Goal: Task Accomplishment & Management: Manage account settings

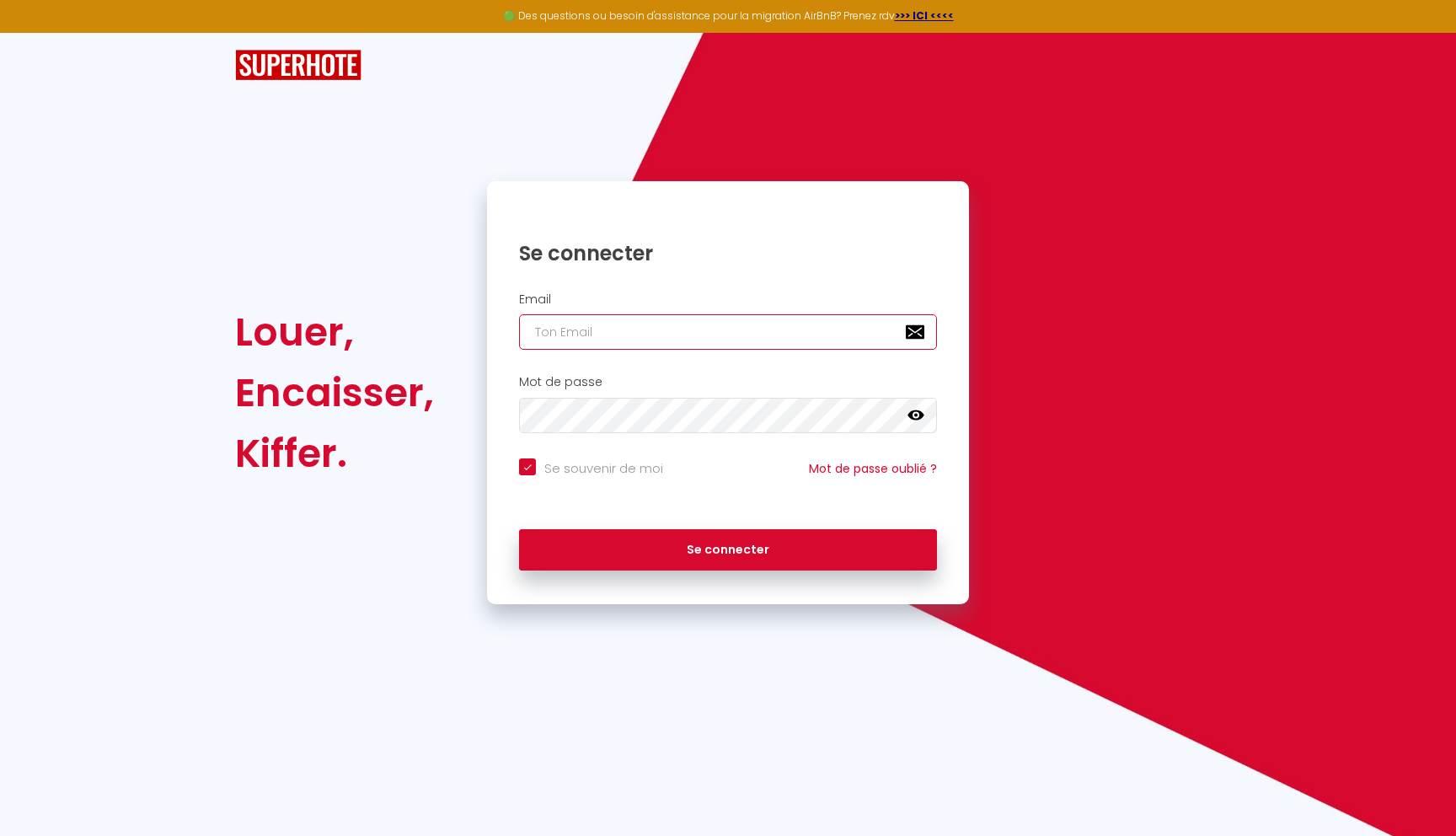
click at [621, 339] on input "email" at bounding box center [728, 331] width 418 height 35
type input "[EMAIL_ADDRESS][DOMAIN_NAME]"
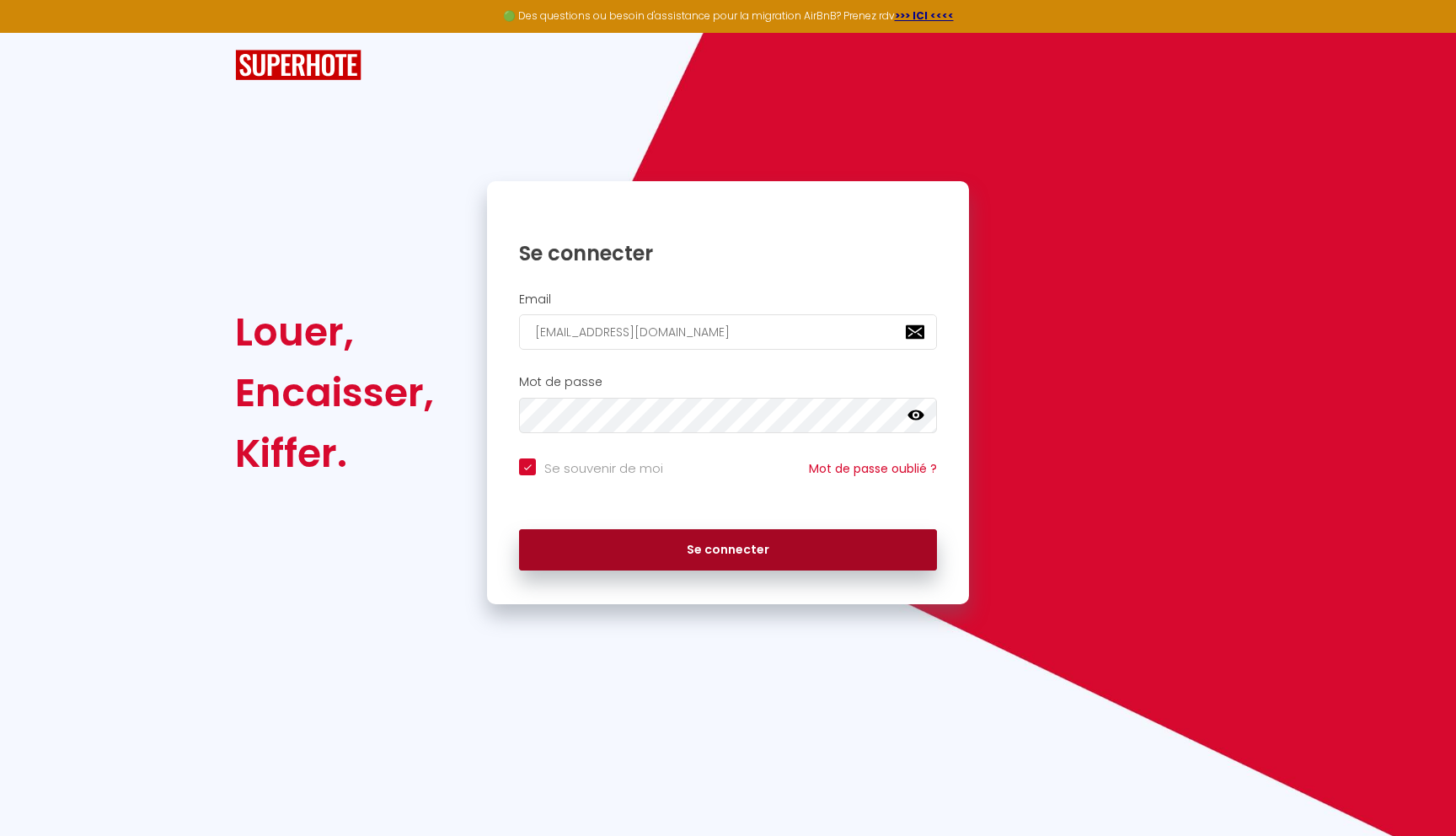
click at [629, 554] on button "Se connecter" at bounding box center [728, 549] width 418 height 42
checkbox input "true"
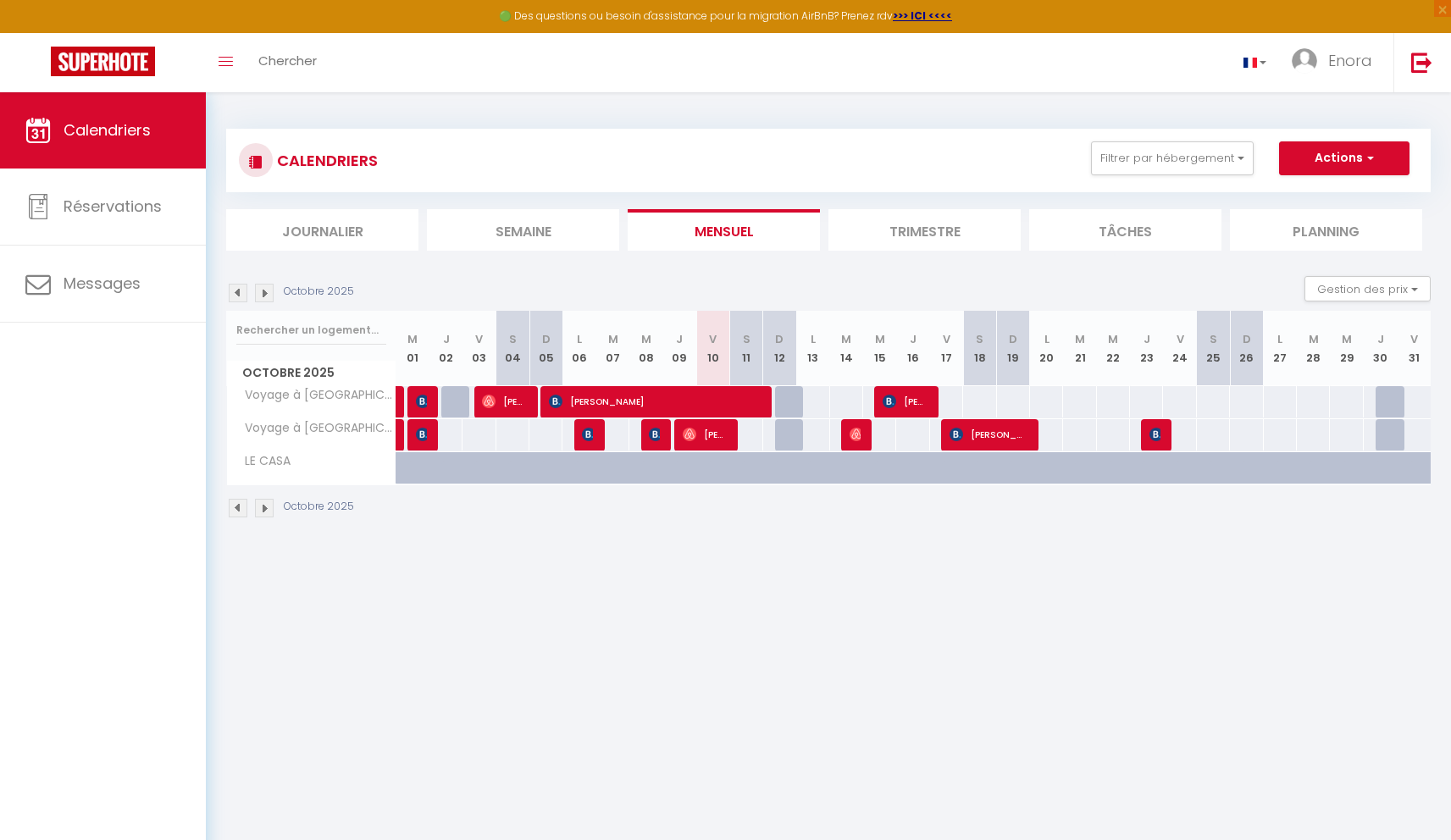
click at [817, 408] on div "65" at bounding box center [813, 401] width 34 height 32
click at [817, 443] on div "65" at bounding box center [813, 435] width 34 height 32
click at [825, 437] on div "65" at bounding box center [813, 435] width 34 height 32
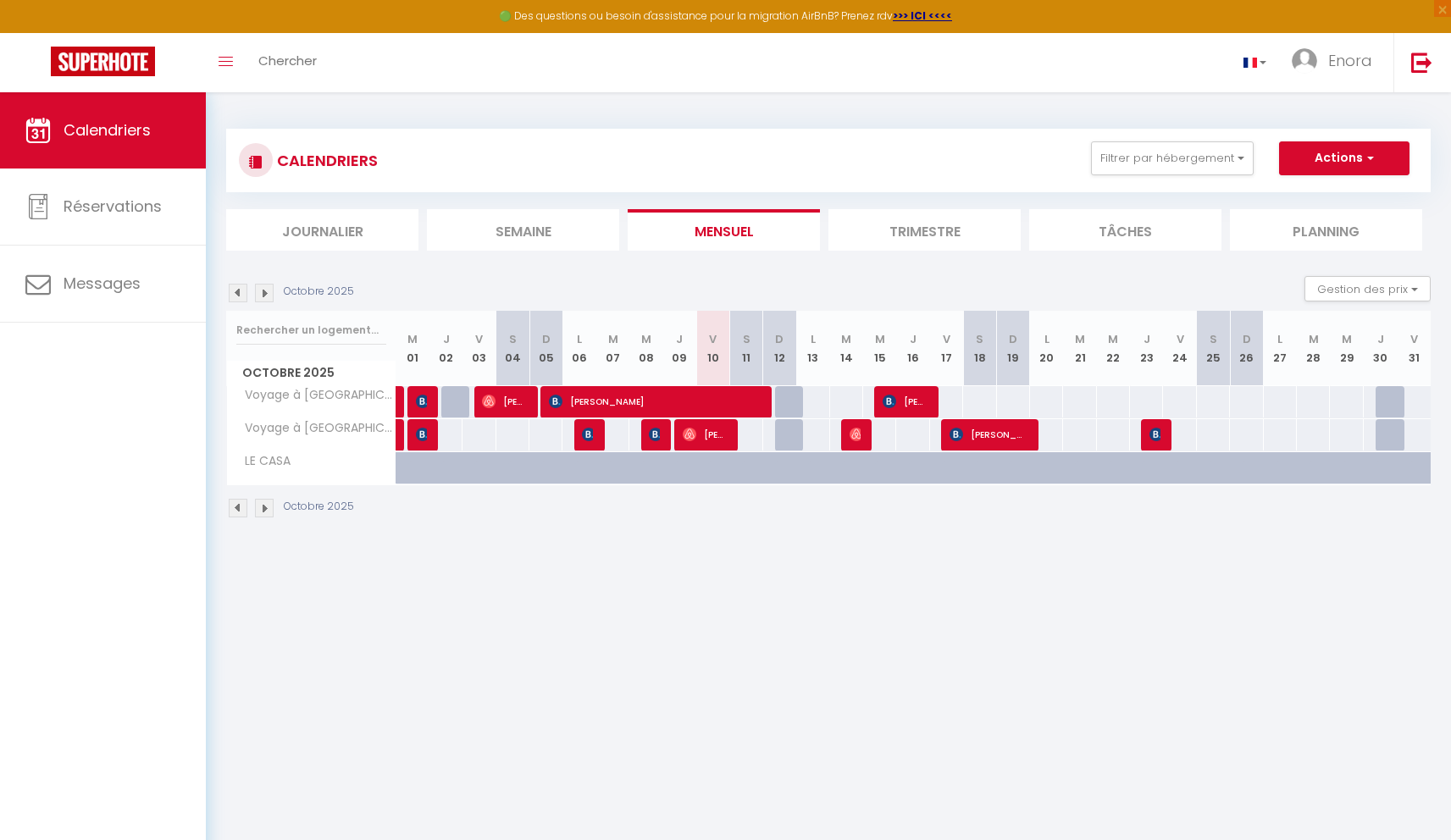
click at [822, 384] on th "L 13" at bounding box center [813, 349] width 33 height 75
click at [812, 403] on div "65" at bounding box center [813, 401] width 34 height 32
click at [1370, 162] on span "button" at bounding box center [1368, 158] width 10 height 17
click at [824, 159] on div "CALENDRIERS Filtrer par hébergement Tous Voyage à [GEOGRAPHIC_DATA] Voyage à [G…" at bounding box center [828, 160] width 1179 height 38
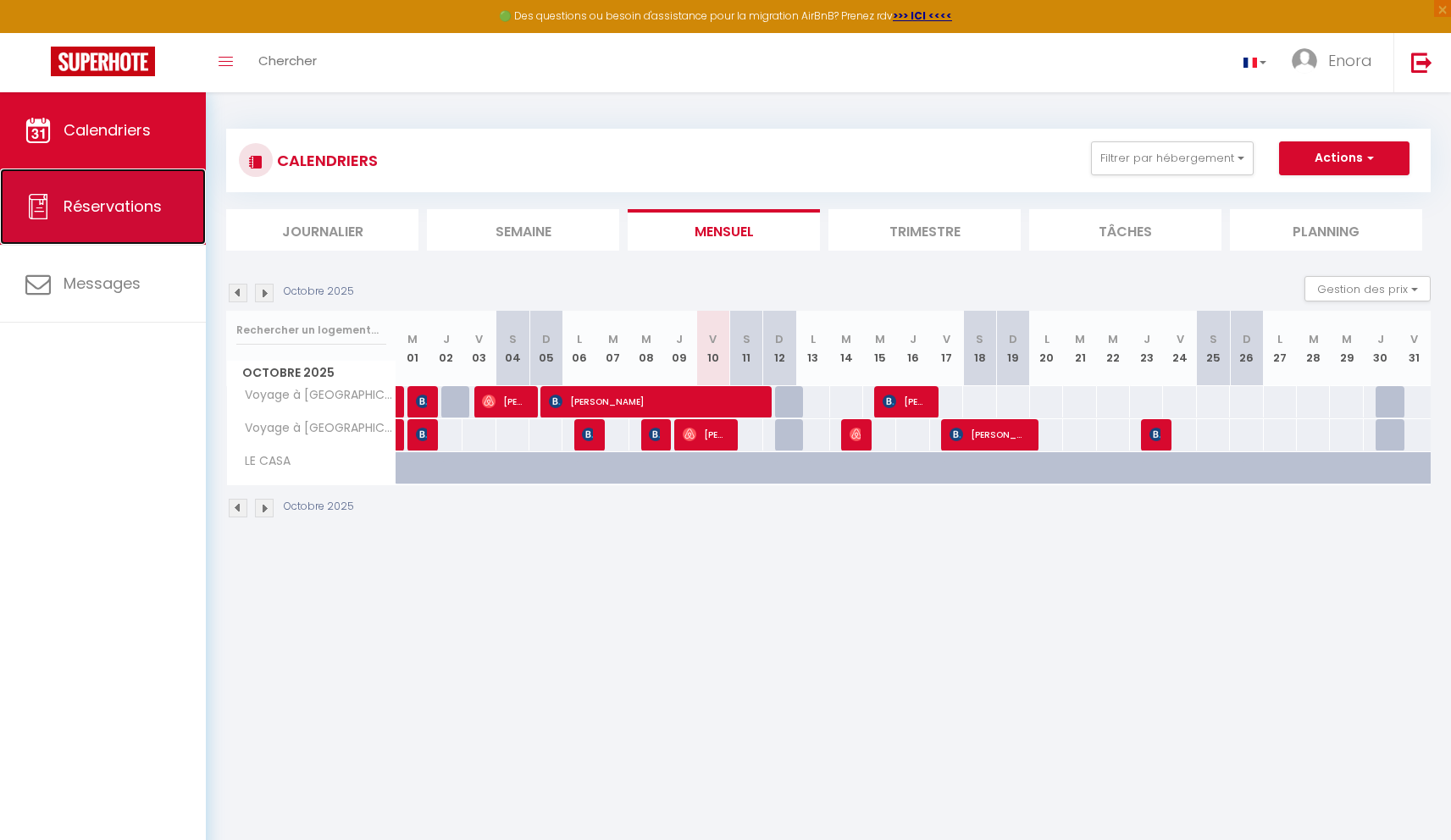
click at [141, 232] on link "Réservations" at bounding box center [103, 207] width 206 height 76
select select "not_cancelled"
